Goal: Task Accomplishment & Management: Manage account settings

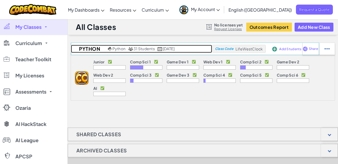
click at [139, 48] on span "31 Students" at bounding box center [143, 48] width 21 height 5
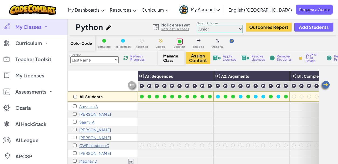
click at [219, 31] on select "Junior Introduction to Computer Science Game Development 1 Web Development 1 Co…" at bounding box center [220, 29] width 46 height 8
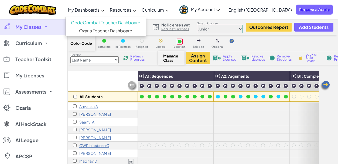
click at [99, 10] on span "My Dashboards" at bounding box center [84, 10] width 32 height 6
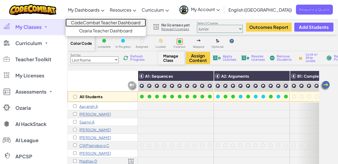
click at [113, 23] on link "CodeCombat Teacher Dashboard" at bounding box center [105, 23] width 80 height 8
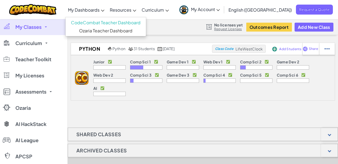
click at [207, 27] on div at bounding box center [209, 26] width 6 height 5
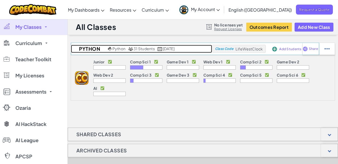
click at [133, 50] on span "31 Students" at bounding box center [143, 48] width 21 height 5
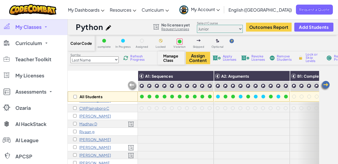
scroll to position [40, 0]
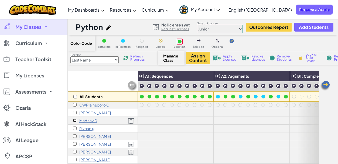
click at [74, 120] on input "checkbox" at bounding box center [75, 121] width 4 height 4
click at [229, 56] on span "Apply Licenses" at bounding box center [229, 58] width 14 height 6
click at [228, 58] on span "Apply Licenses" at bounding box center [229, 58] width 14 height 6
click at [76, 122] on input "checkbox" at bounding box center [75, 121] width 4 height 4
checkbox input "false"
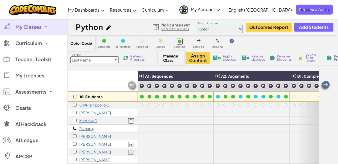
click at [74, 128] on input "checkbox" at bounding box center [75, 128] width 4 height 4
checkbox input "true"
click at [73, 120] on input "checkbox" at bounding box center [75, 121] width 4 height 4
click at [224, 57] on span "Apply Licenses" at bounding box center [229, 58] width 14 height 6
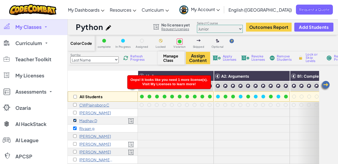
click at [75, 120] on input "checkbox" at bounding box center [75, 121] width 4 height 4
checkbox input "false"
click at [73, 127] on input "checkbox" at bounding box center [75, 128] width 4 height 4
checkbox input "false"
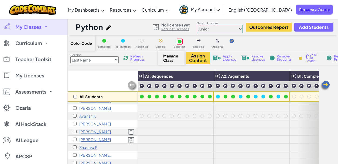
scroll to position [0, 0]
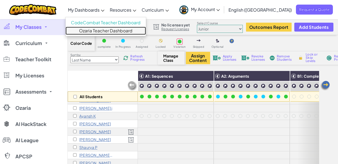
click at [116, 30] on link "Ozaria Teacher Dashboard" at bounding box center [105, 31] width 80 height 8
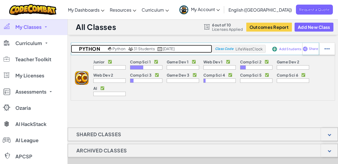
click at [138, 48] on span "31 Students" at bounding box center [143, 48] width 21 height 5
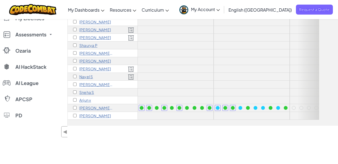
scroll to position [102, 0]
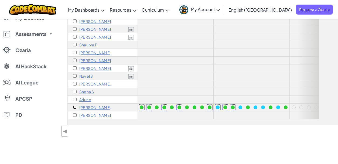
click at [74, 105] on input "checkbox" at bounding box center [75, 107] width 4 height 4
checkbox input "true"
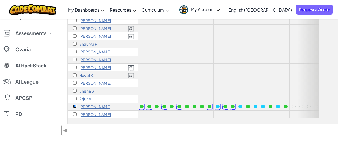
scroll to position [103, 0]
click at [75, 65] on input "checkbox" at bounding box center [75, 67] width 4 height 4
checkbox input "true"
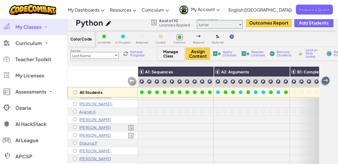
scroll to position [6, 0]
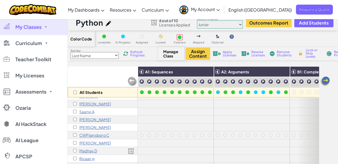
click at [228, 55] on span "Apply Licenses" at bounding box center [229, 53] width 14 height 6
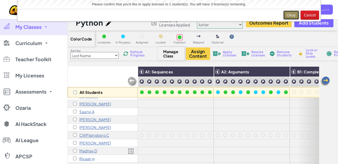
click at [288, 15] on button "Okay" at bounding box center [291, 15] width 16 height 9
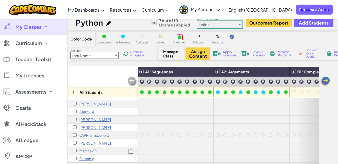
scroll to position [0, 0]
click at [75, 149] on input "checkbox" at bounding box center [75, 151] width 4 height 4
click at [226, 52] on span "Apply Licenses" at bounding box center [229, 53] width 14 height 6
click at [225, 54] on span "Apply Licenses" at bounding box center [229, 53] width 14 height 6
click at [226, 55] on span "Apply Licenses" at bounding box center [229, 53] width 14 height 6
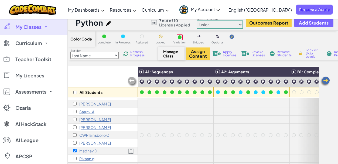
click at [217, 53] on img at bounding box center [216, 53] width 8 height 5
click at [261, 53] on span "Revoke Licenses" at bounding box center [258, 53] width 14 height 6
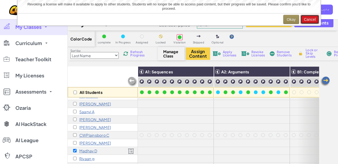
click at [307, 19] on button "Cancel" at bounding box center [309, 19] width 19 height 9
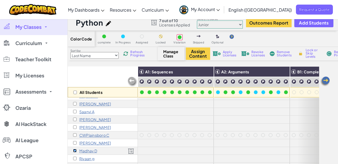
click at [75, 151] on input "checkbox" at bounding box center [75, 151] width 4 height 4
checkbox input "false"
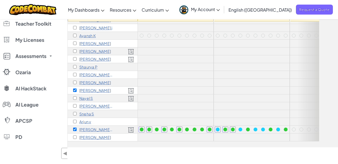
scroll to position [99, 0]
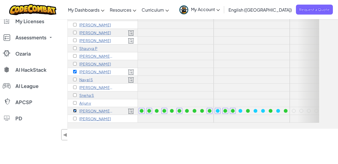
click at [74, 109] on input "checkbox" at bounding box center [75, 111] width 4 height 4
checkbox input "false"
click at [76, 70] on input "checkbox" at bounding box center [75, 72] width 4 height 4
checkbox input "false"
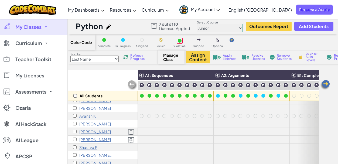
scroll to position [127, 0]
click at [74, 137] on input "checkbox" at bounding box center [75, 139] width 4 height 4
click at [225, 57] on span "Apply Licenses" at bounding box center [229, 57] width 14 height 6
click at [74, 137] on input "checkbox" at bounding box center [75, 139] width 4 height 4
checkbox input "false"
